Goal: Task Accomplishment & Management: Manage account settings

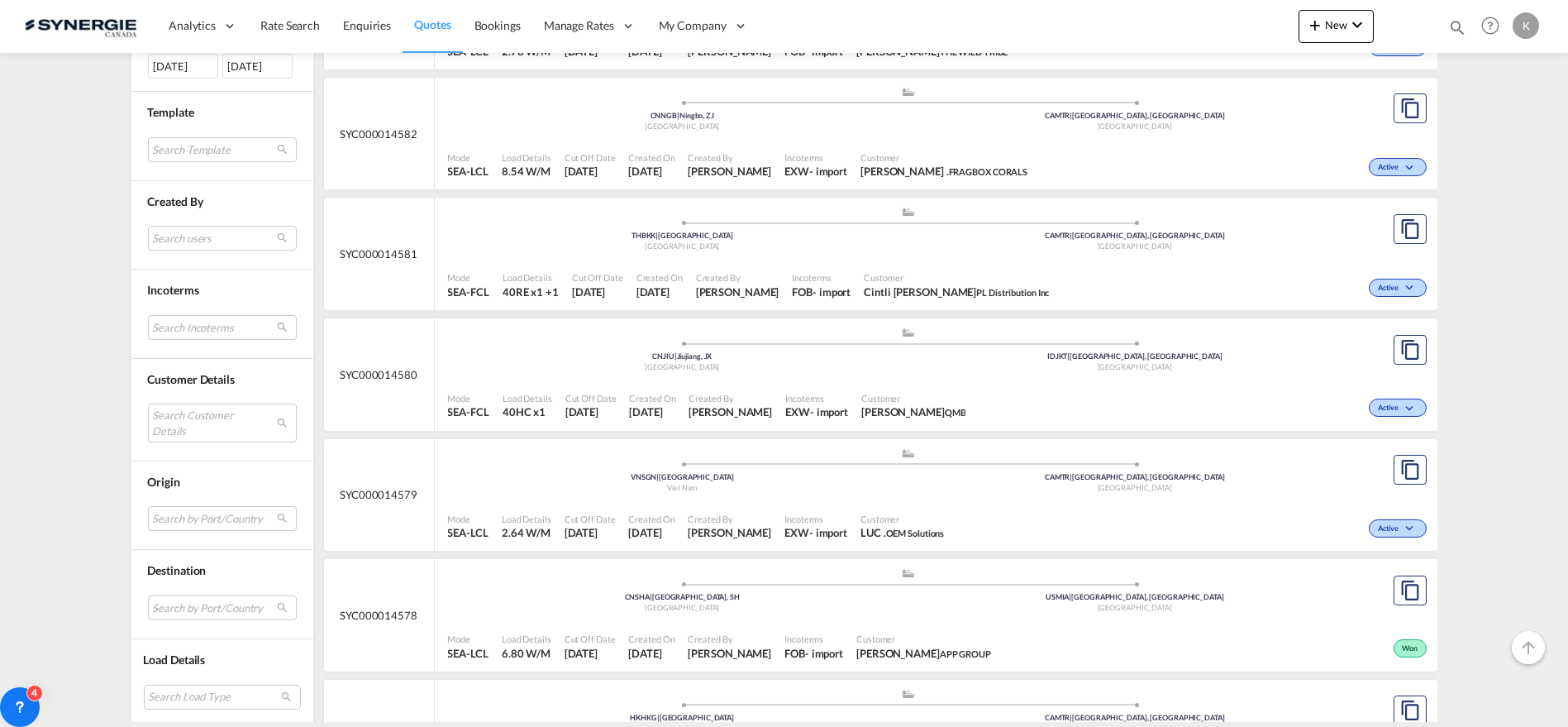
scroll to position [576, 0]
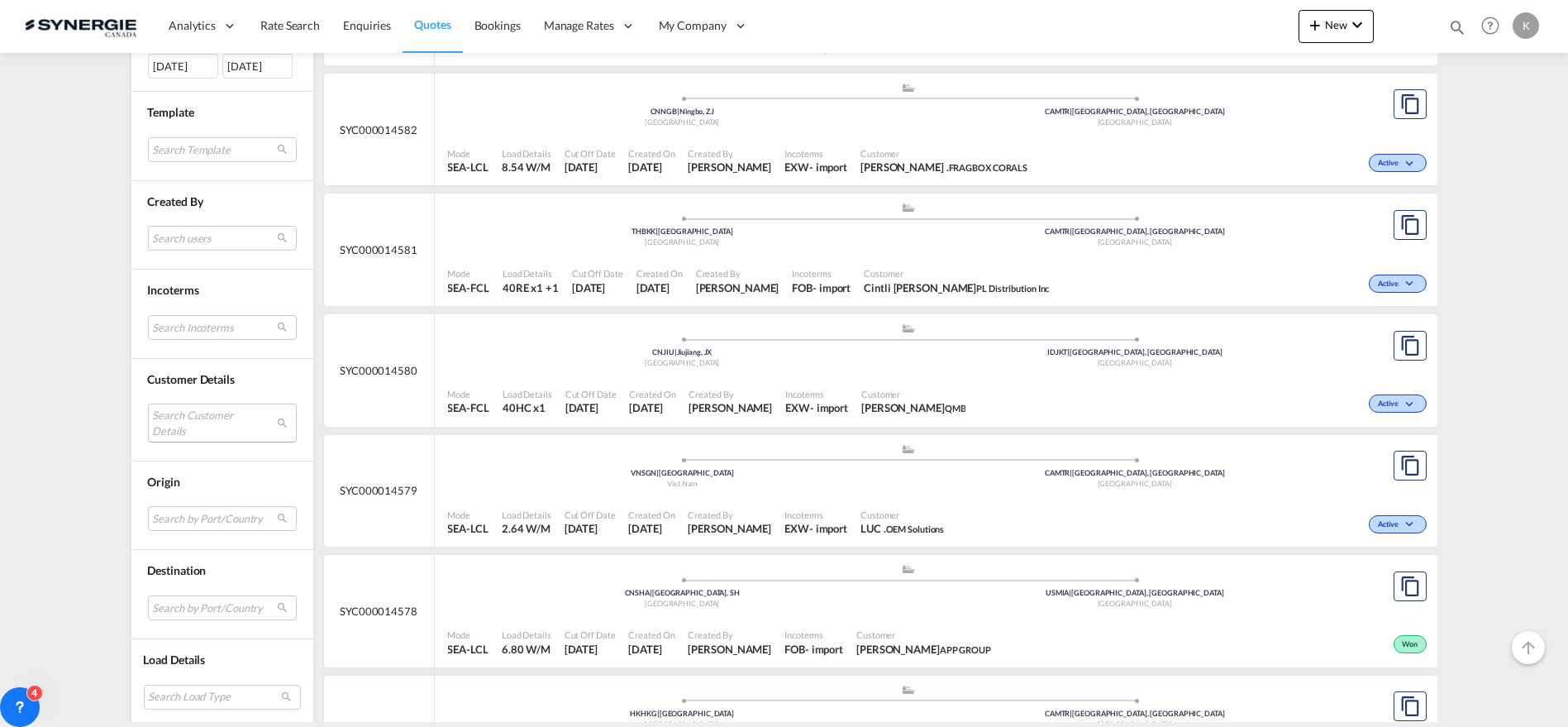
click at [178, 427] on md-select "Search Customer Details user name user cintli Olea cintli@pldistribution.ca | p…" at bounding box center [222, 422] width 149 height 38
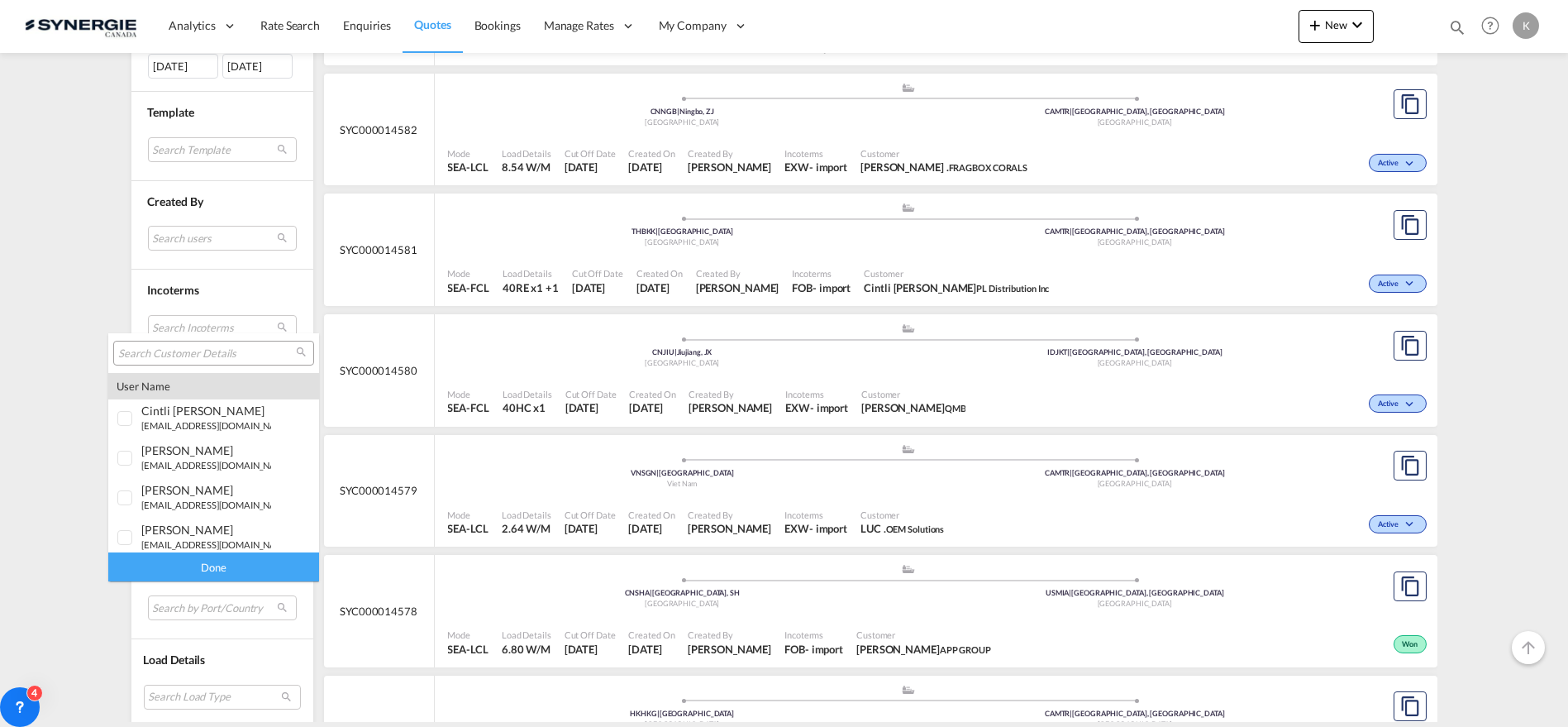
type md-option "[object Object]"
click at [203, 357] on input "search" at bounding box center [207, 354] width 178 height 15
type input "riviana"
click at [192, 523] on div "yassine Cherkaoui ycherkaoui@ riviana .com | riviana" at bounding box center [206, 524] width 130 height 28
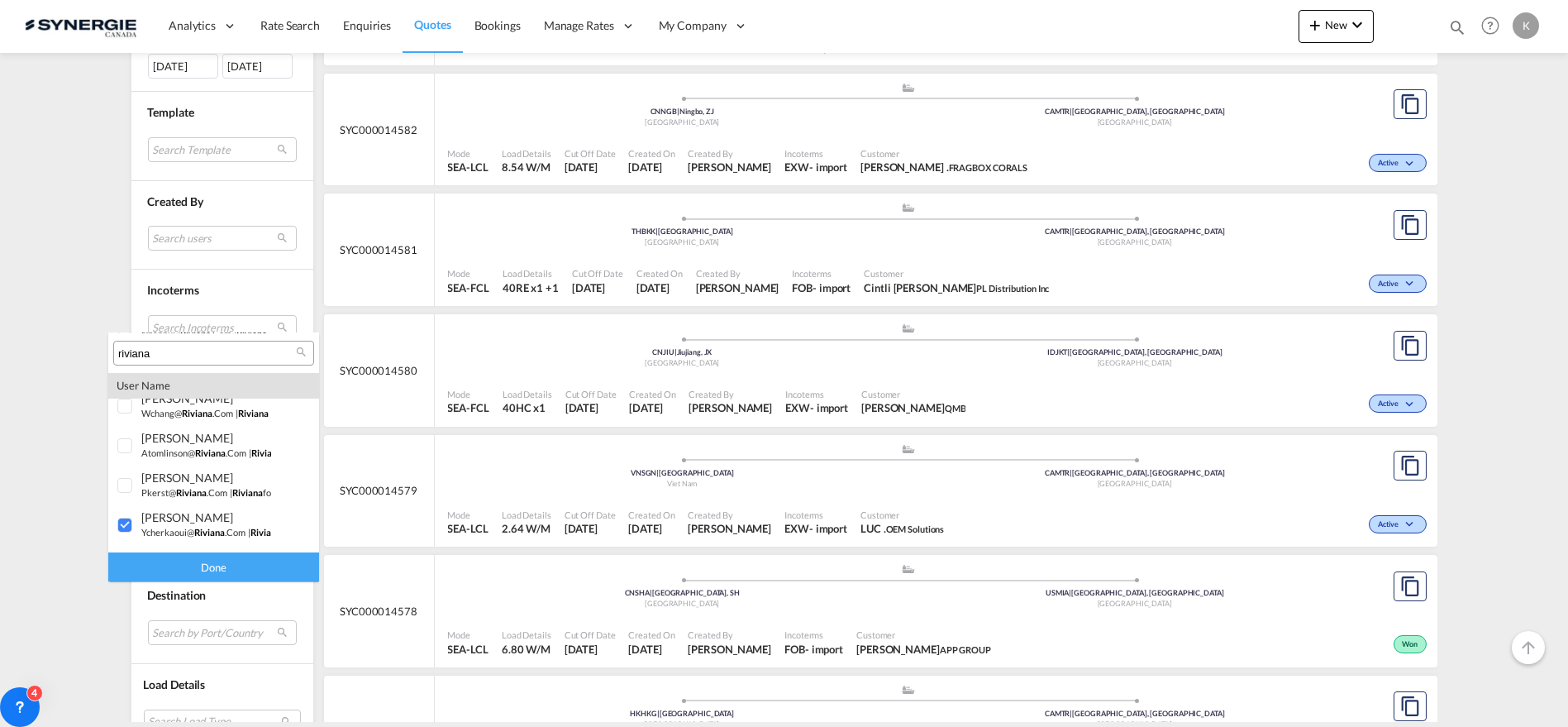
click at [192, 568] on div "Done" at bounding box center [214, 566] width 211 height 29
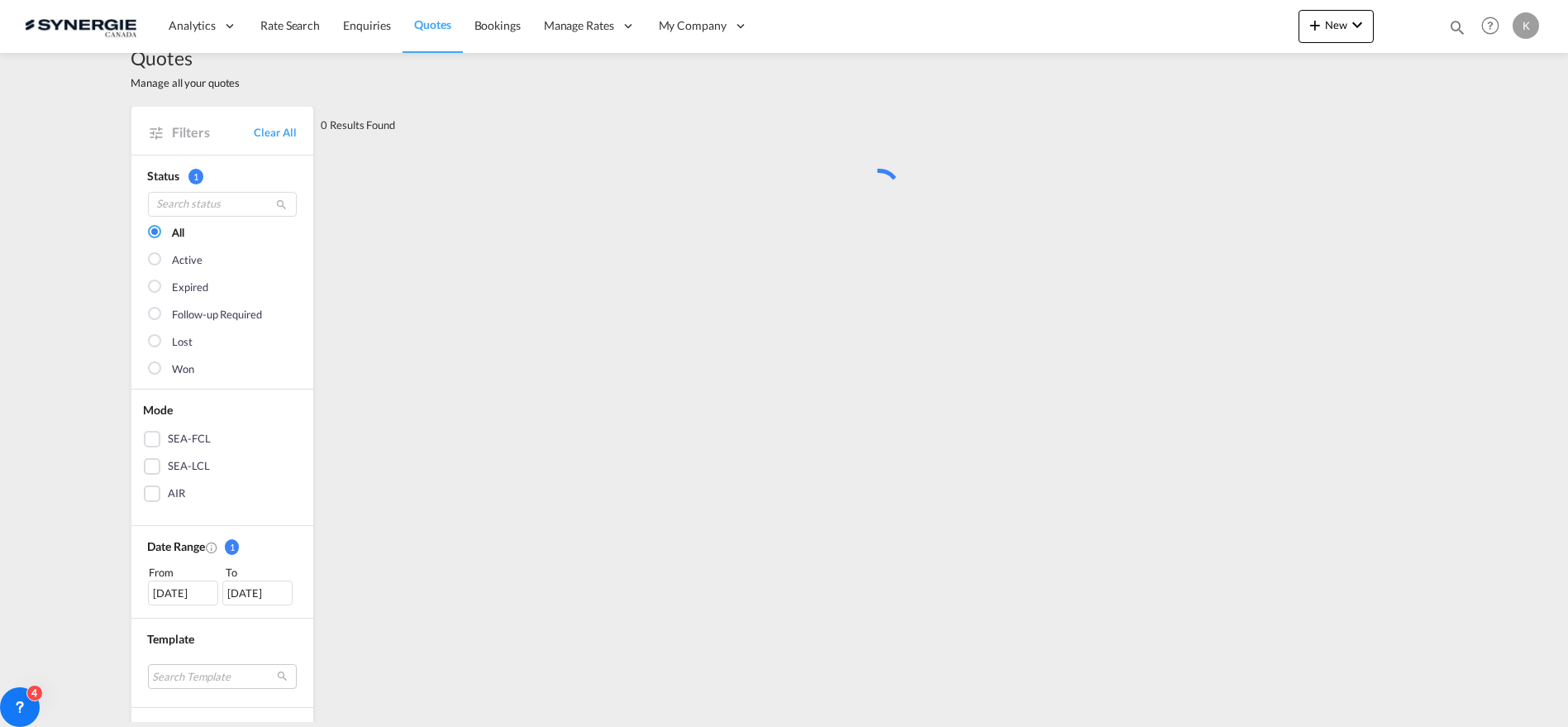
scroll to position [0, 0]
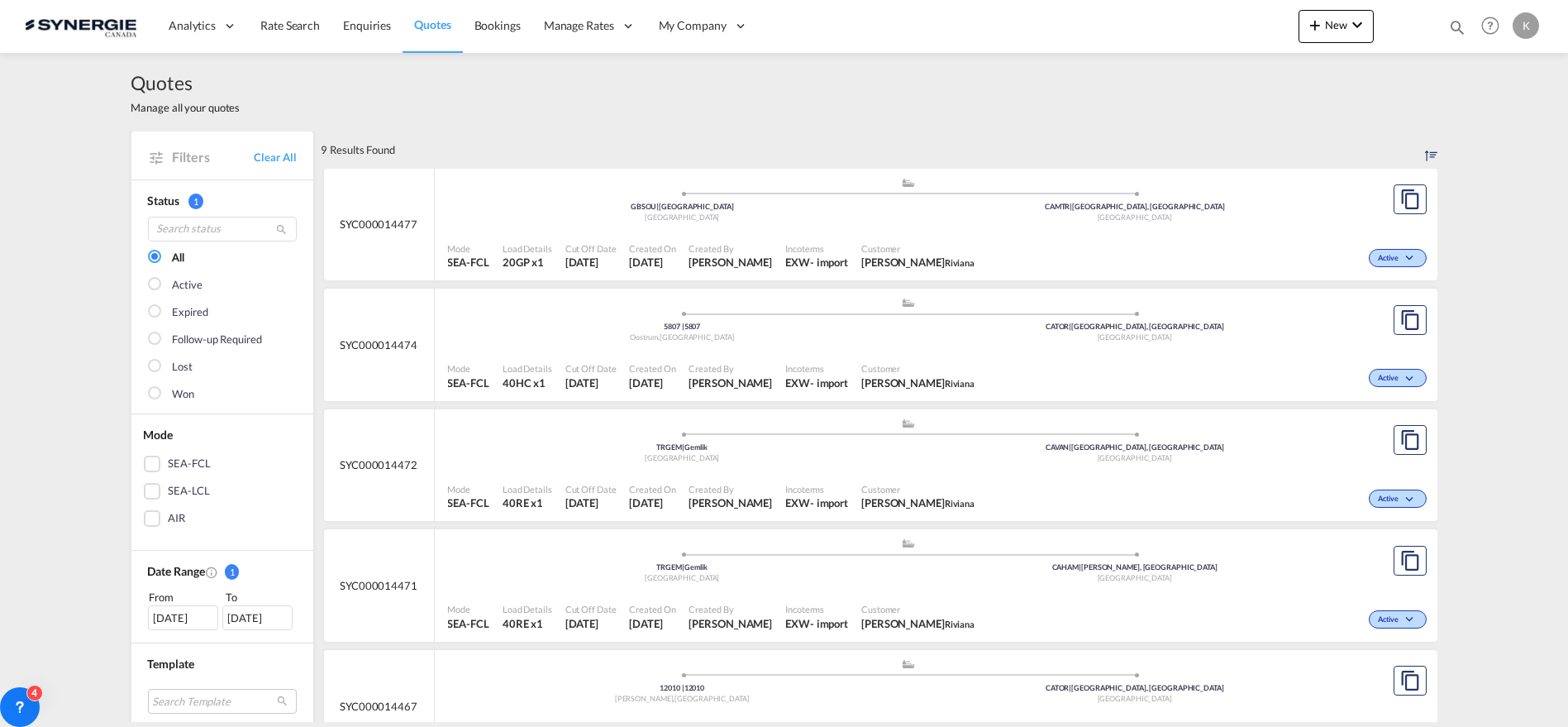
click at [1068, 356] on div "Active" at bounding box center [1205, 376] width 449 height 42
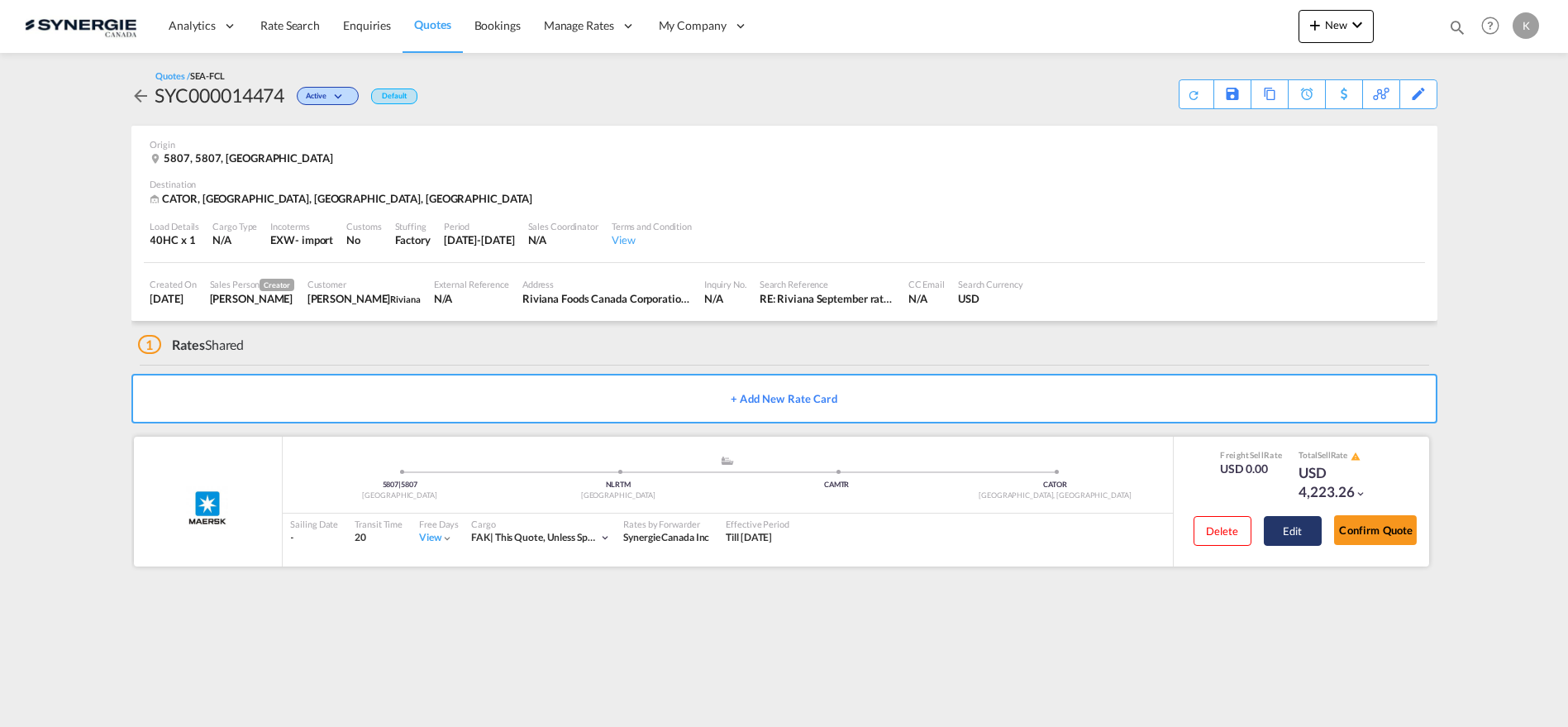
click at [1307, 531] on button "Edit" at bounding box center [1292, 531] width 58 height 30
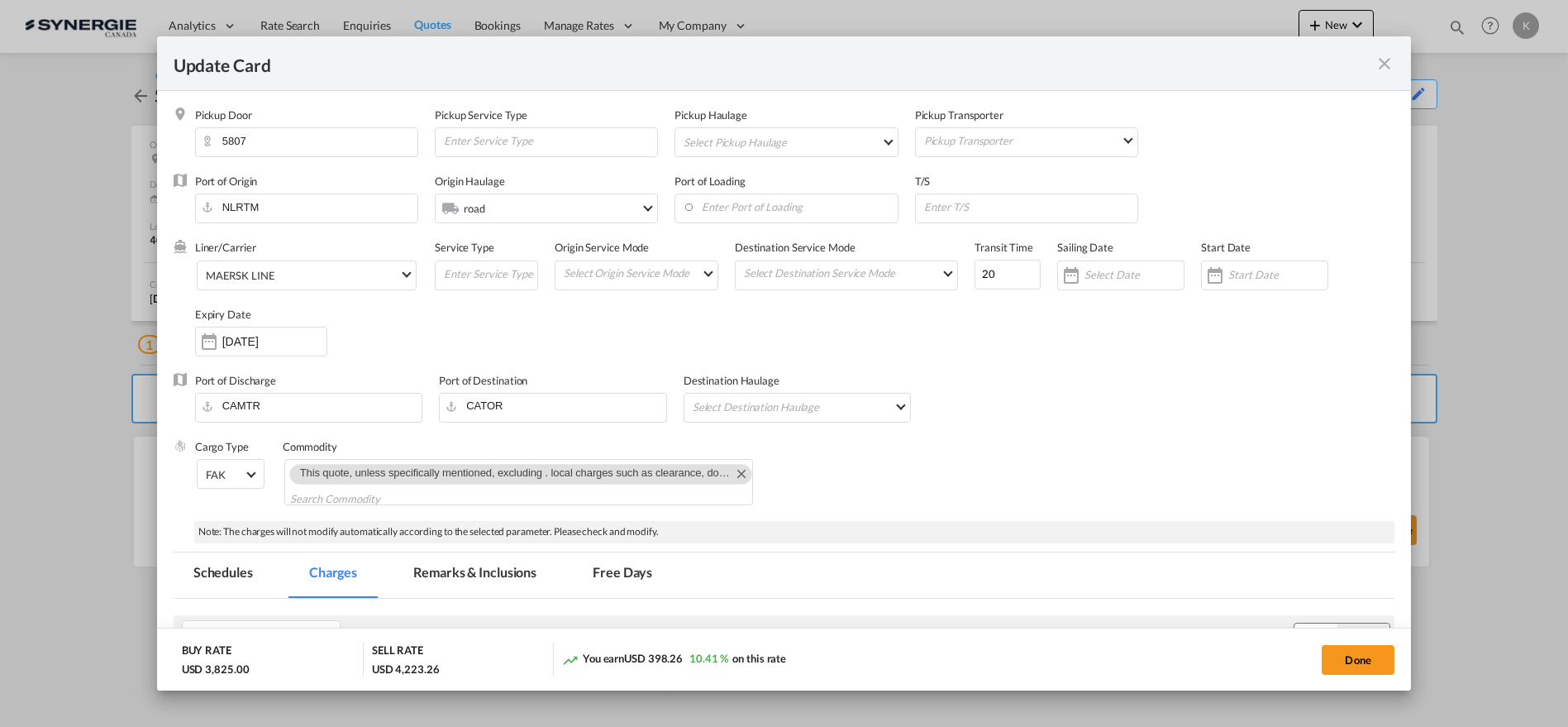
scroll to position [40, 0]
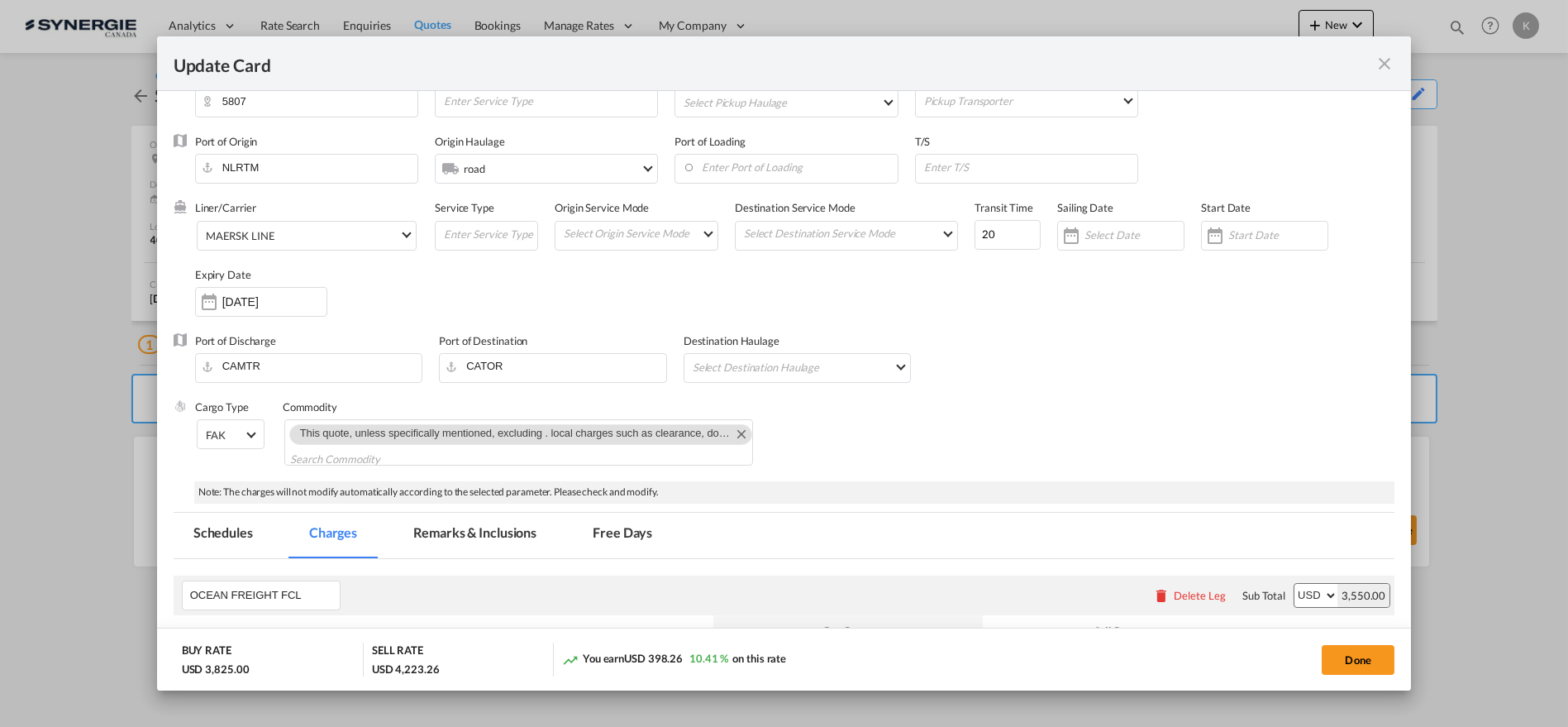
select select "per container"
select select "per B/L"
select select "per day"
select select "per hour"
select select "per day"
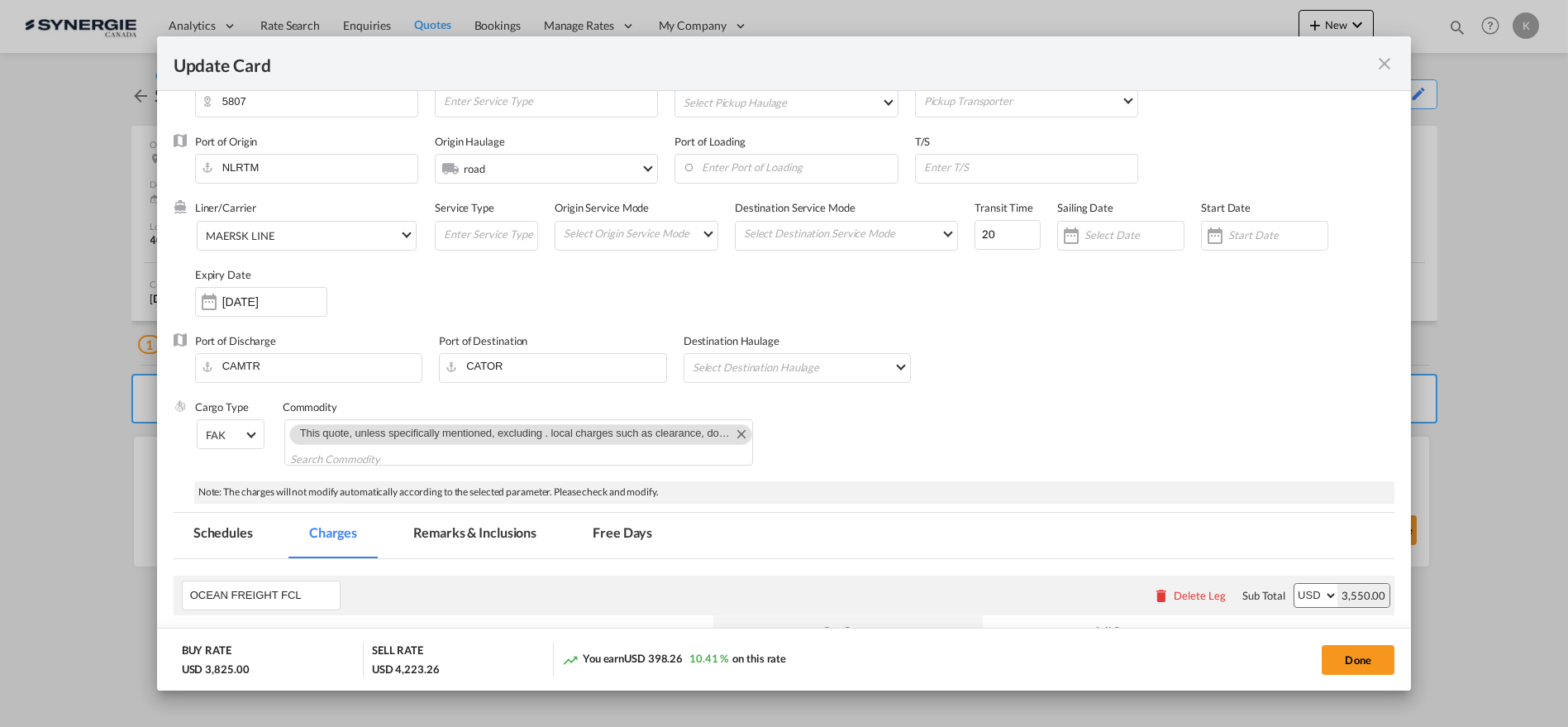
select select "per container"
select select "per B/L"
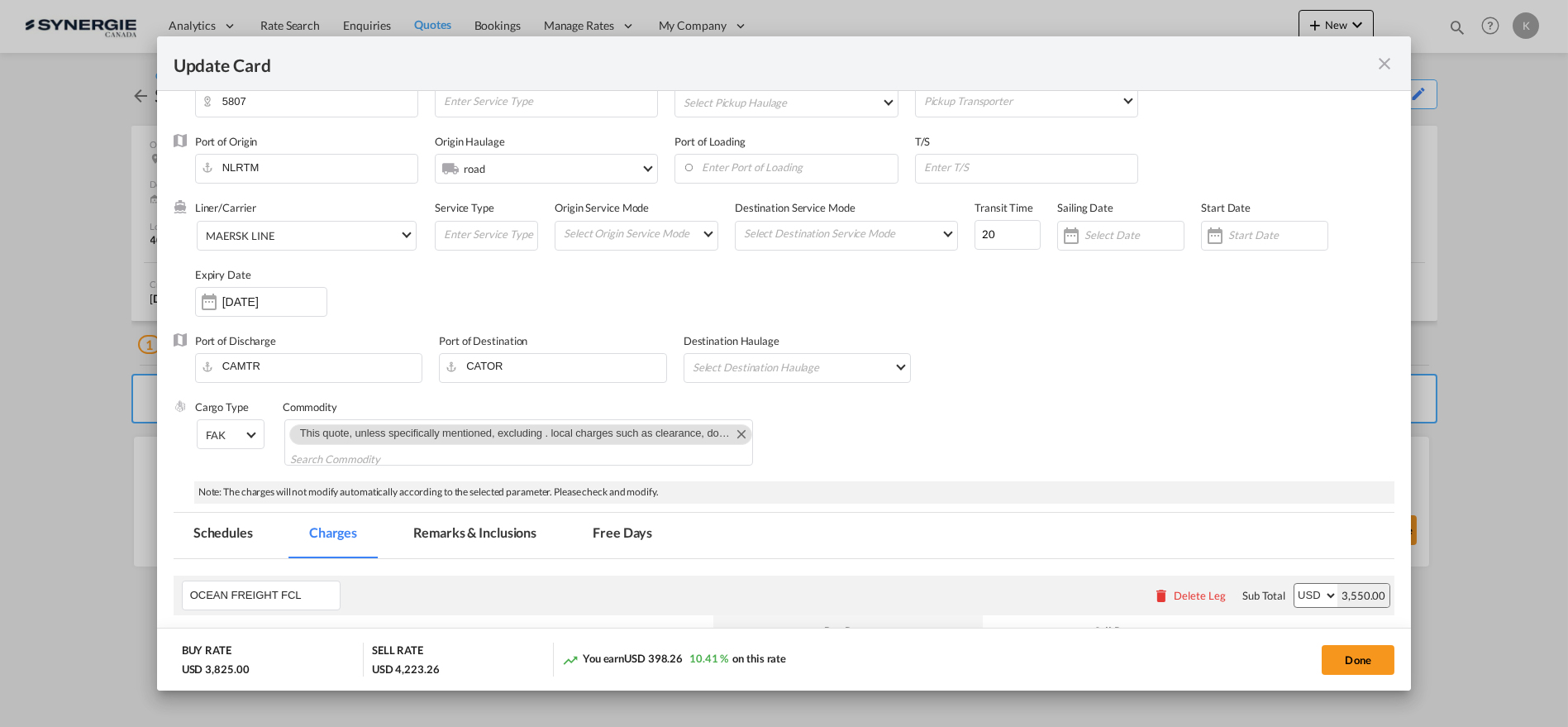
select select "per shipment"
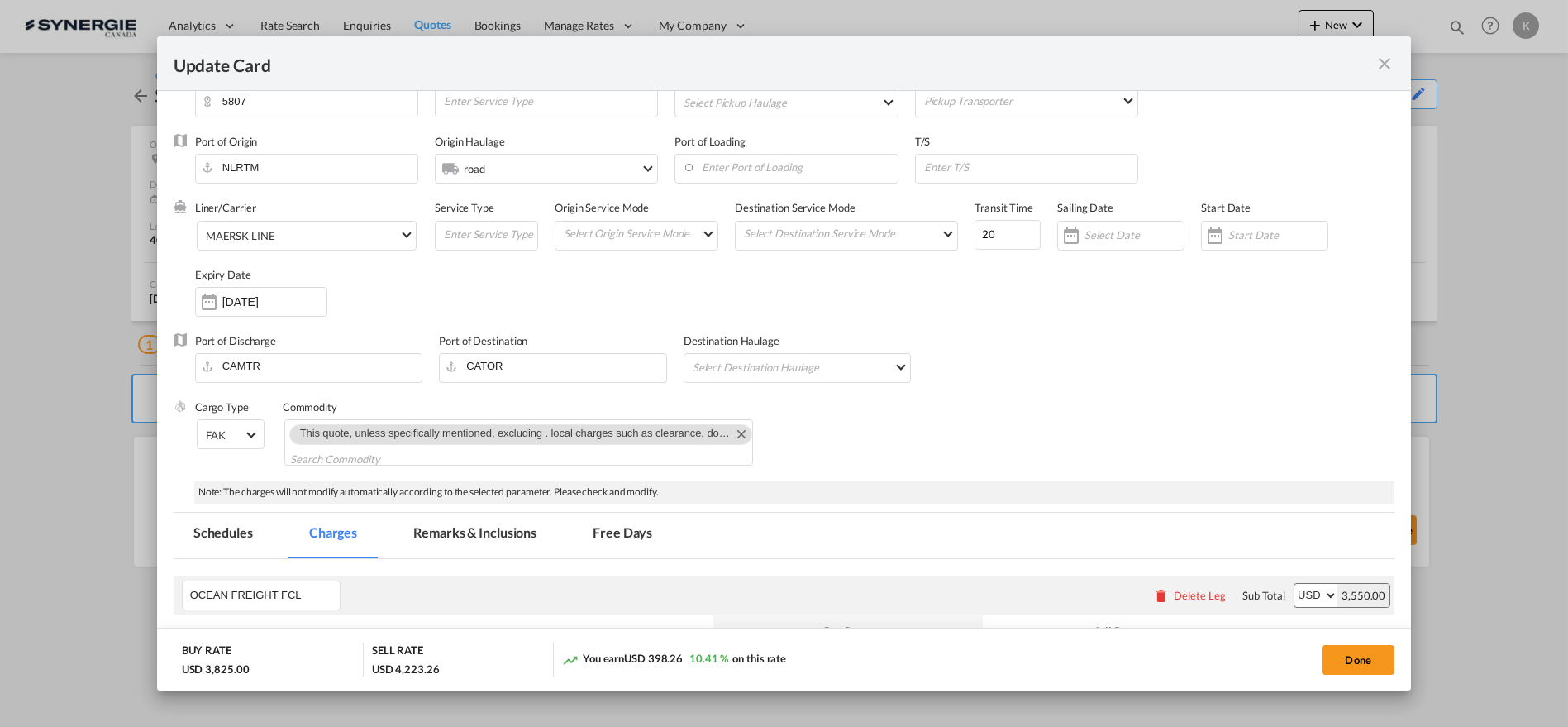
select select "per container"
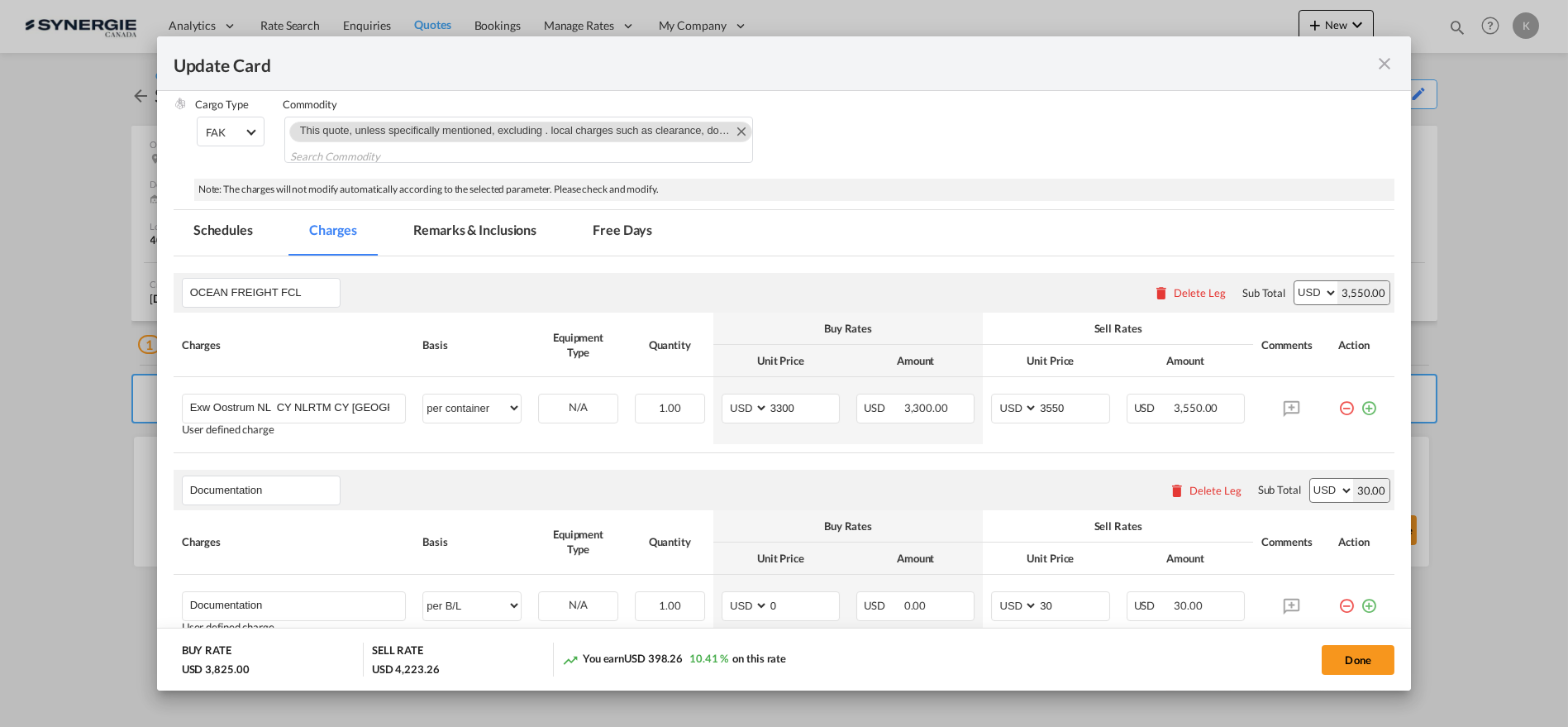
scroll to position [378, 0]
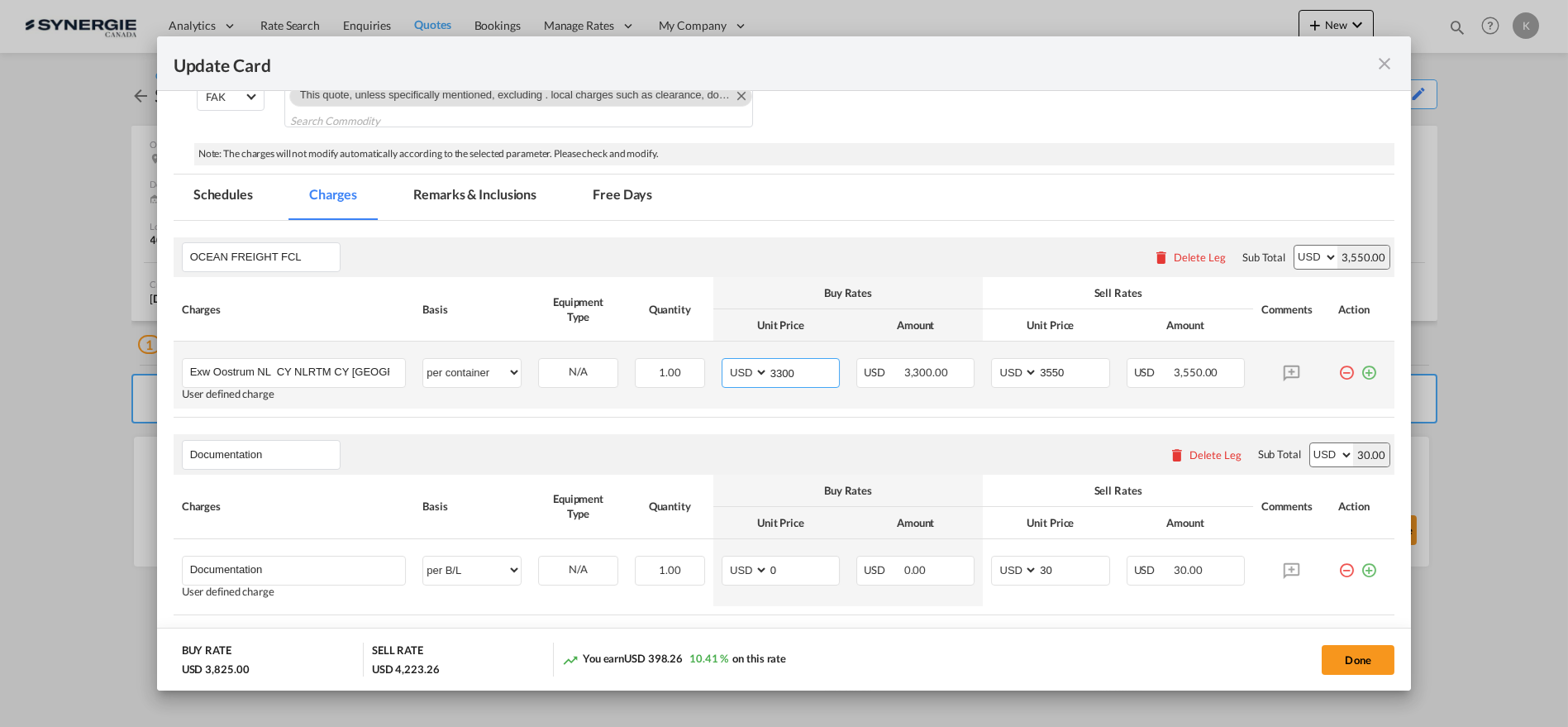
drag, startPoint x: 793, startPoint y: 377, endPoint x: 749, endPoint y: 377, distance: 44.0
click at [749, 377] on md-input-container "AED AFN ALL AMD ANG AOA ARS AUD AWG AZN BAM BBD BDT BGN BHD BIF BMD BND [PERSON…" at bounding box center [781, 373] width 118 height 30
type input "3045.89"
type input "3296"
click at [465, 201] on md-tab-item "Remarks & Inclusions" at bounding box center [475, 196] width 163 height 45
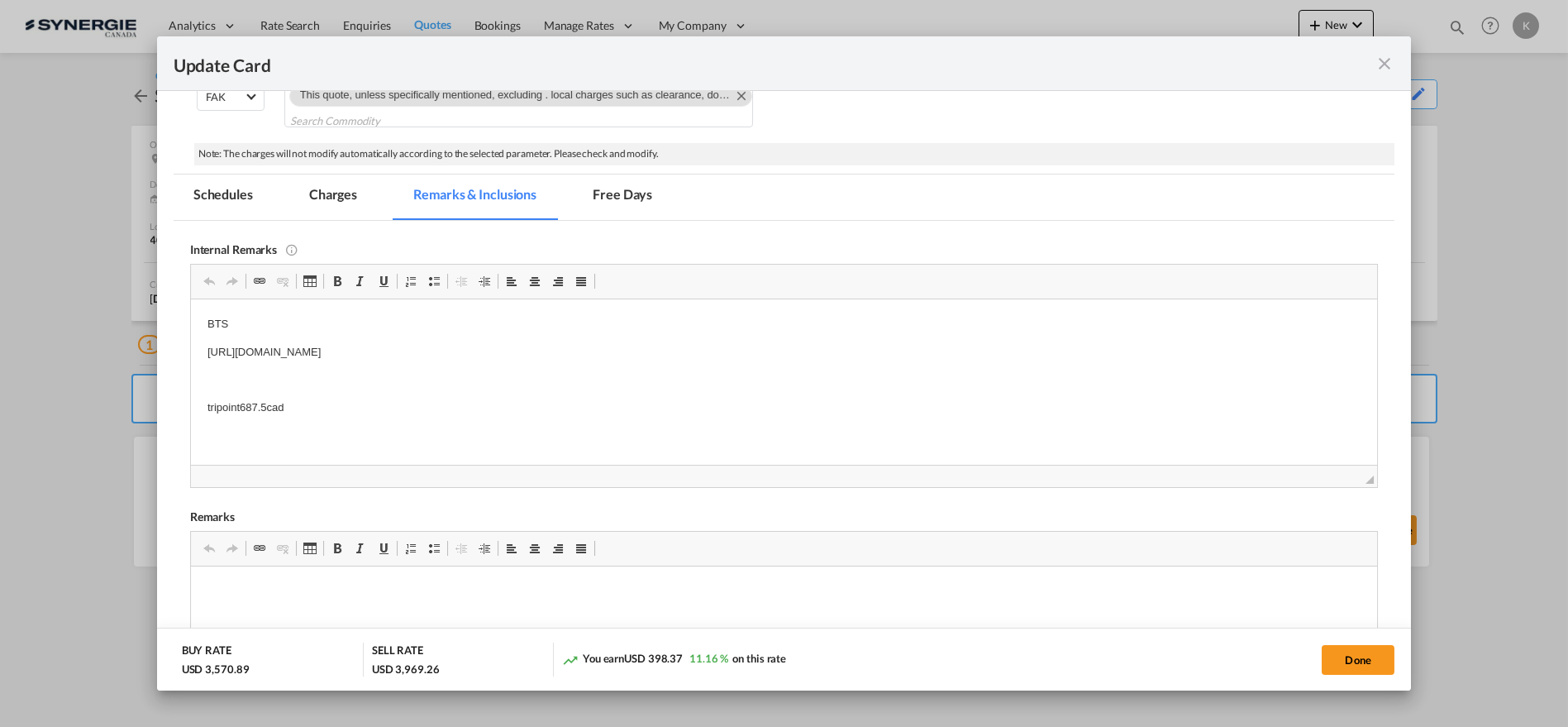
scroll to position [0, 0]
drag, startPoint x: 678, startPoint y: 349, endPoint x: 110, endPoint y: 313, distance: 569.1
click at [190, 313] on html "BTS [URL][DOMAIN_NAME] tripoint687.5cad" at bounding box center [783, 365] width 1187 height 134
click at [1360, 658] on button "Done" at bounding box center [1358, 660] width 73 height 30
type input "[DATE]"
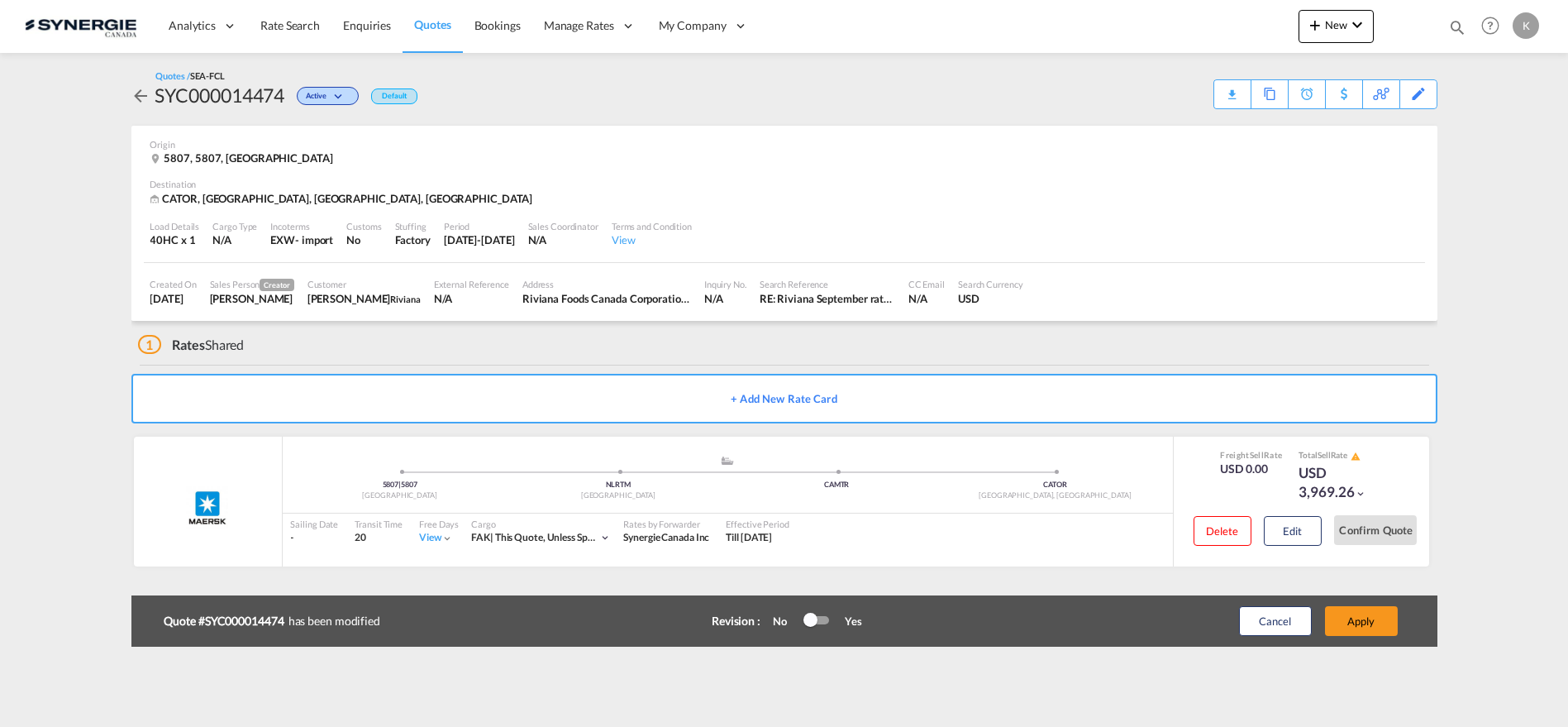
scroll to position [306, 0]
click at [1366, 618] on button "Apply" at bounding box center [1361, 621] width 73 height 30
